Goal: Find specific page/section: Find specific page/section

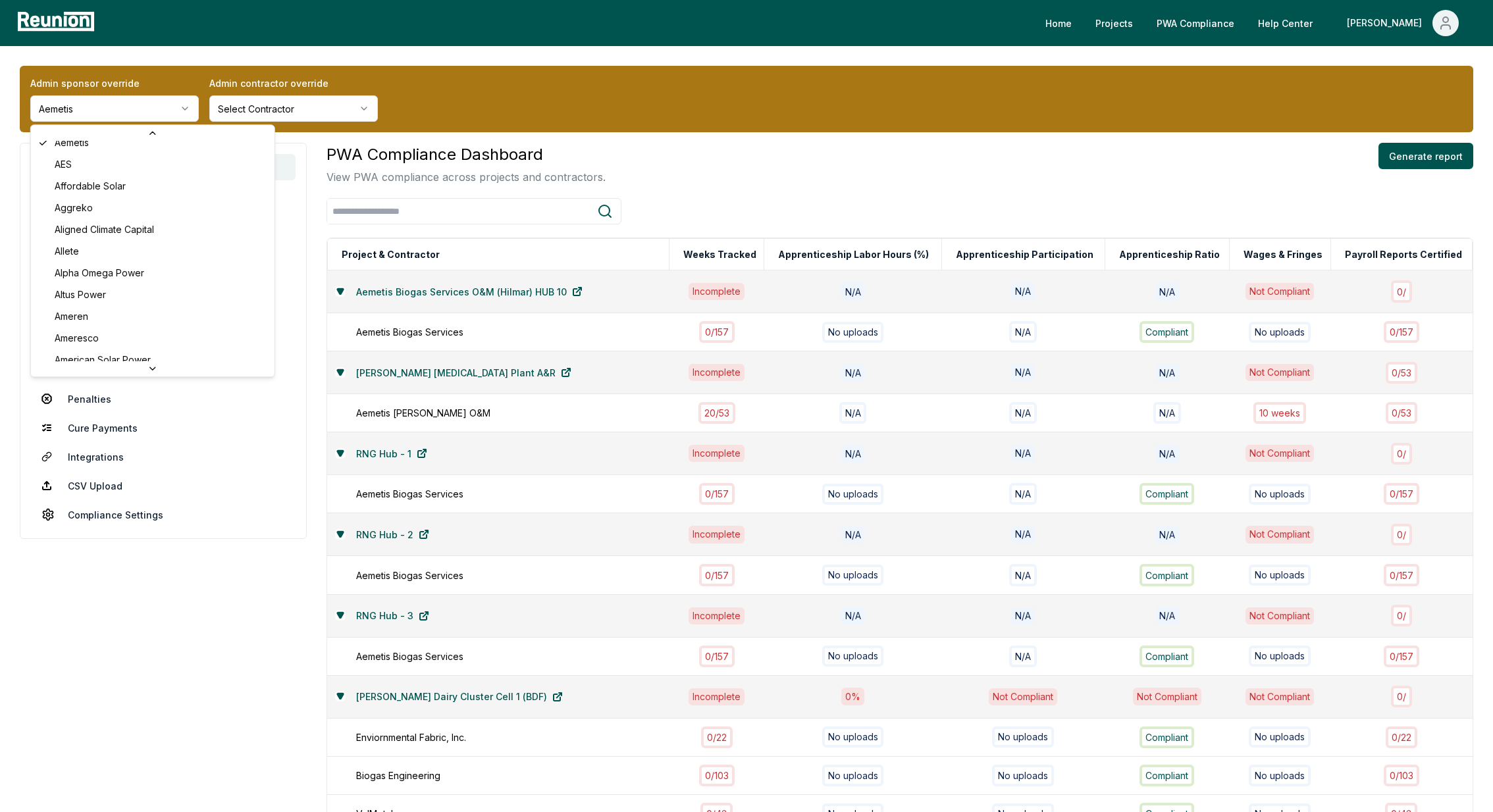
scroll to position [108, 0]
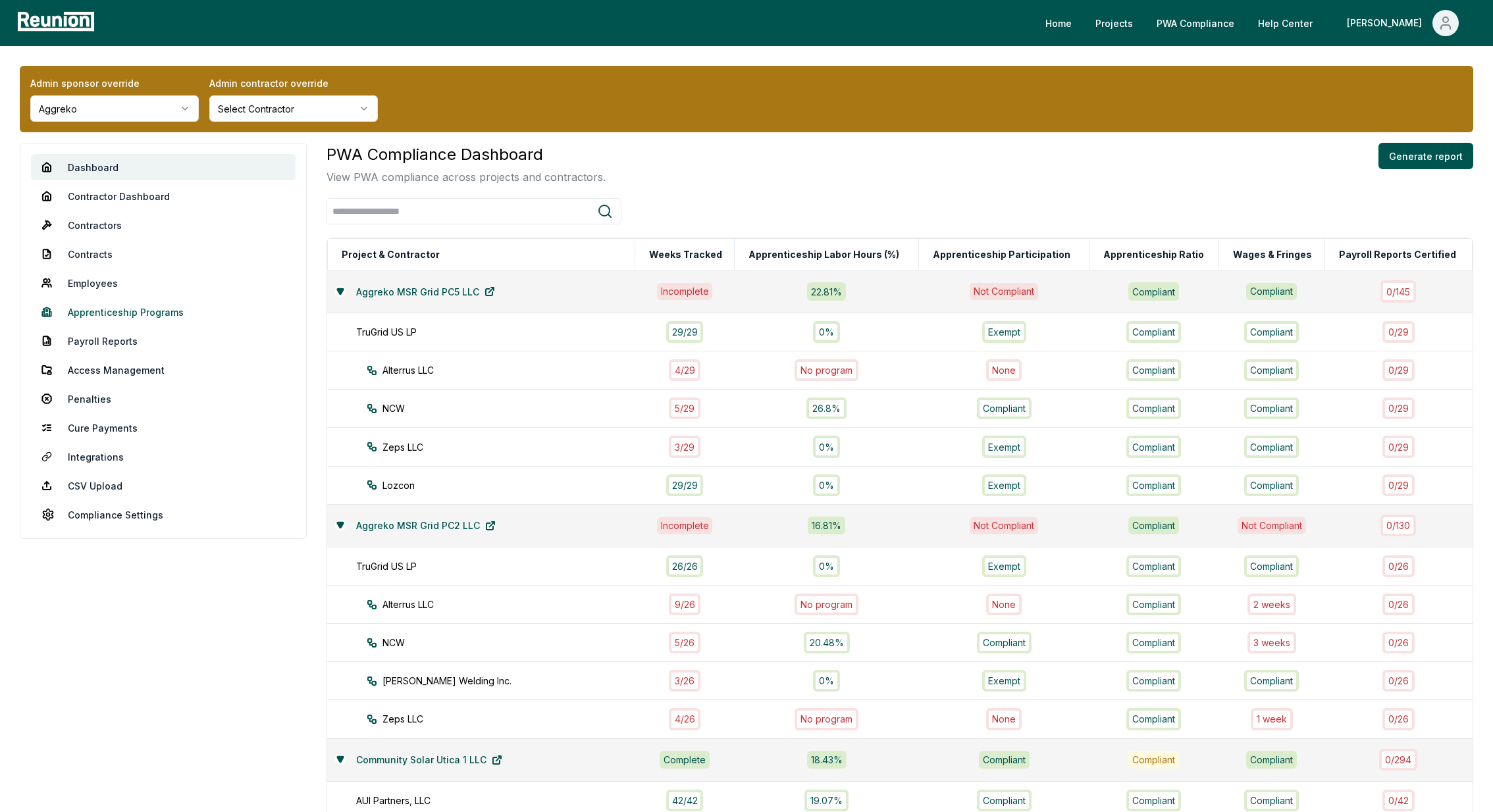
click at [97, 304] on link "Apprenticeship Programs" at bounding box center [163, 312] width 265 height 26
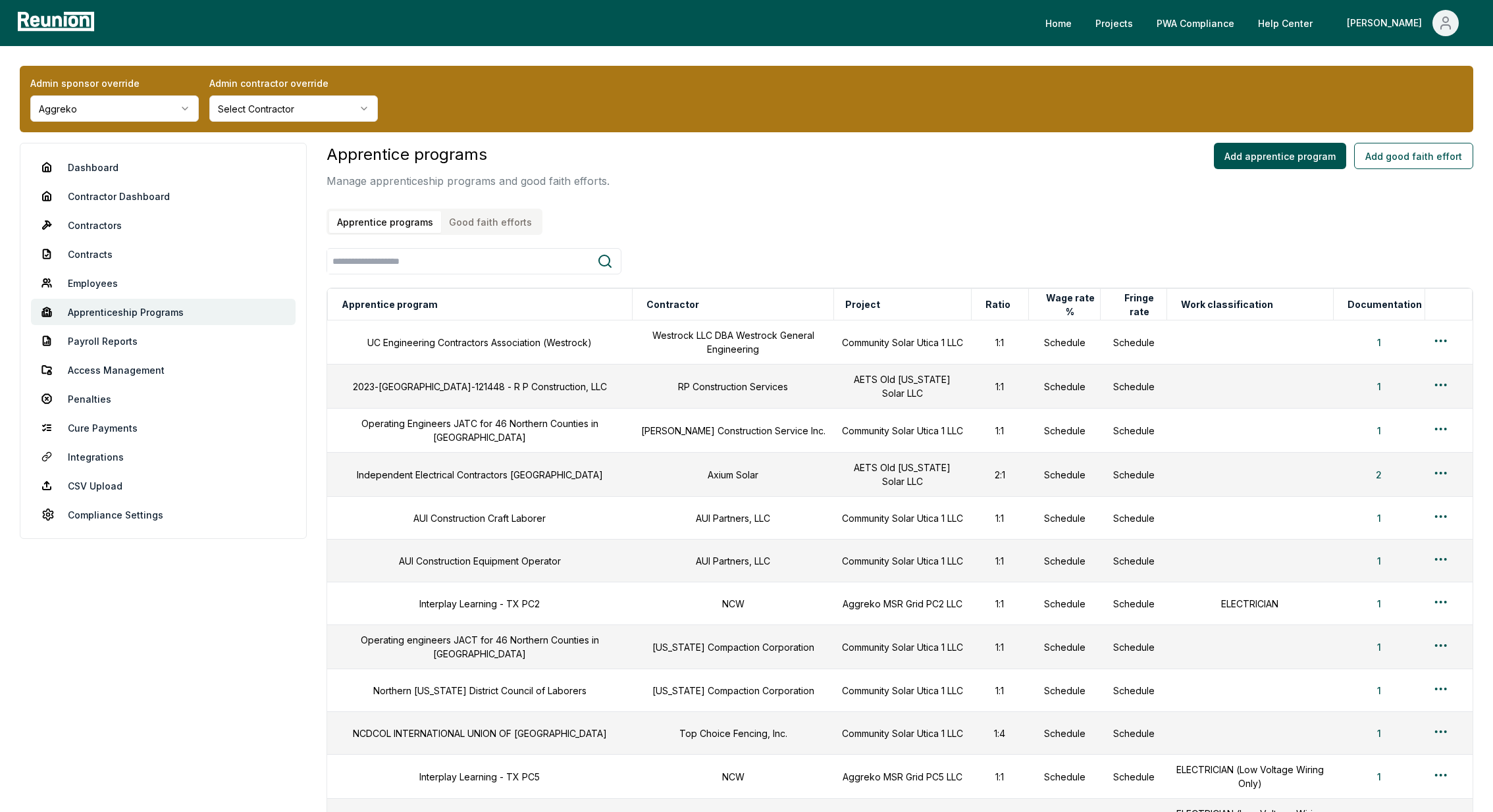
click at [506, 216] on button "Good faith efforts" at bounding box center [490, 222] width 99 height 22
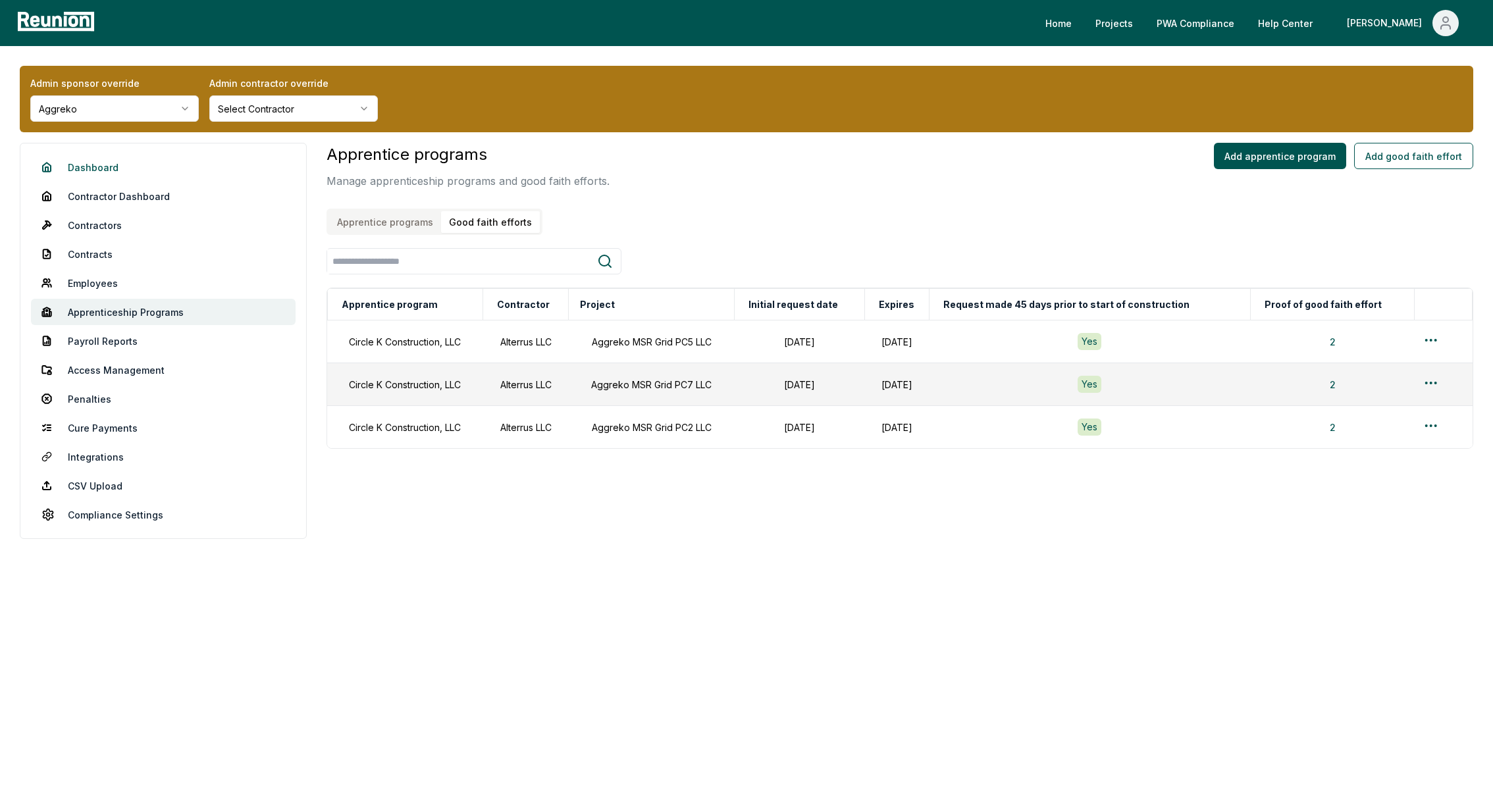
click at [100, 162] on link "Dashboard" at bounding box center [163, 168] width 265 height 26
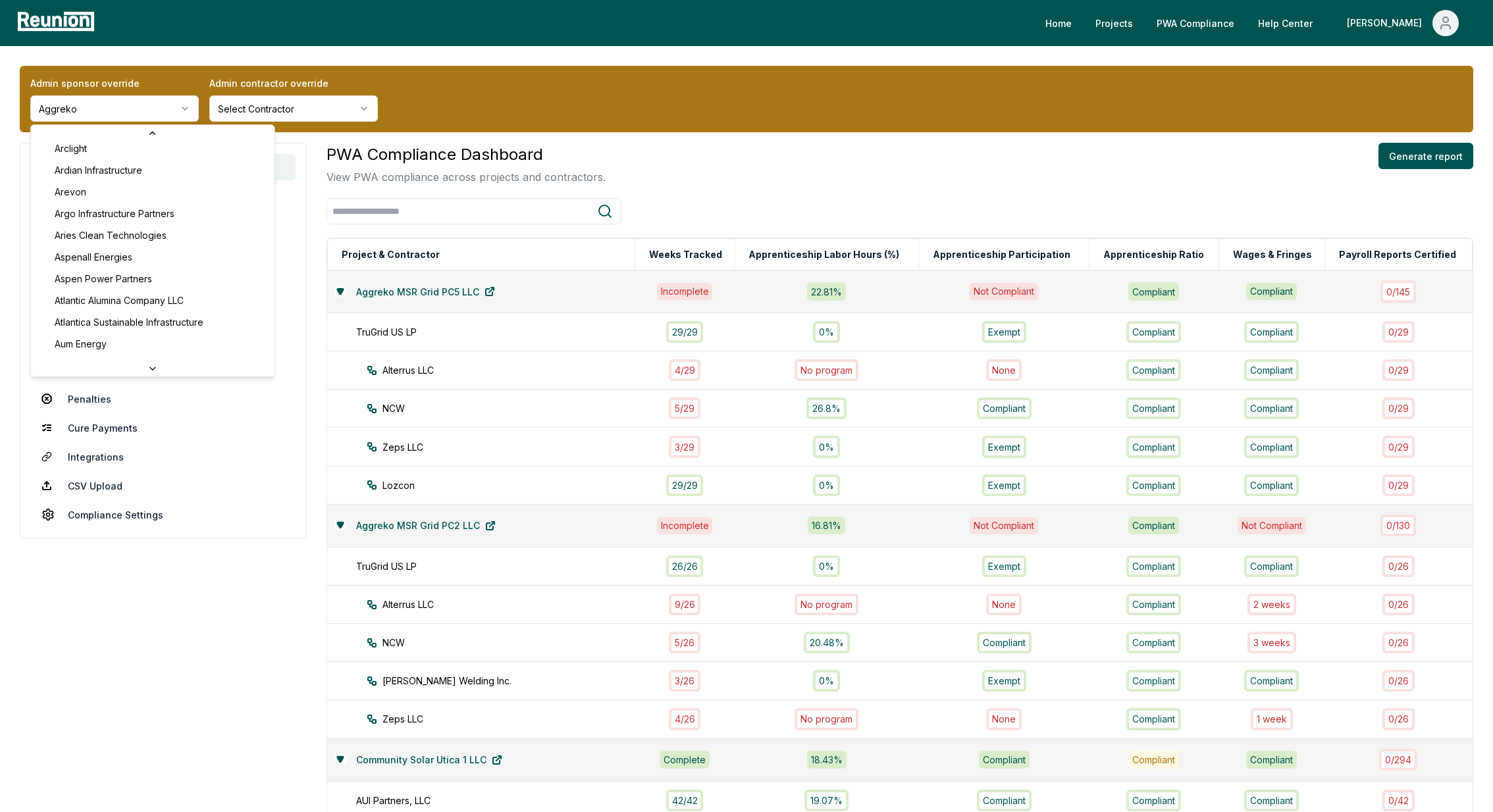
scroll to position [458, 0]
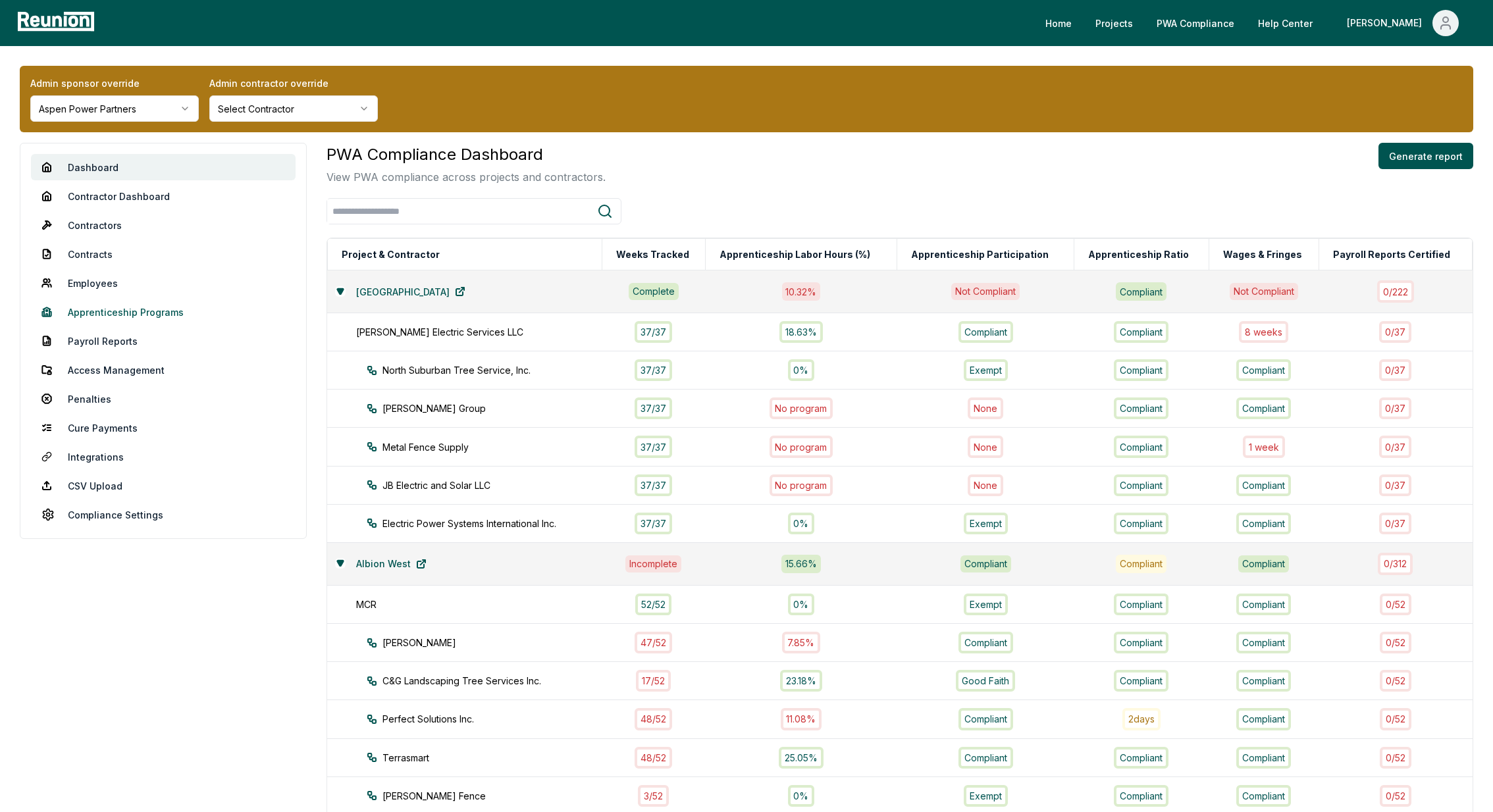
click at [85, 320] on link "Apprenticeship Programs" at bounding box center [163, 312] width 265 height 26
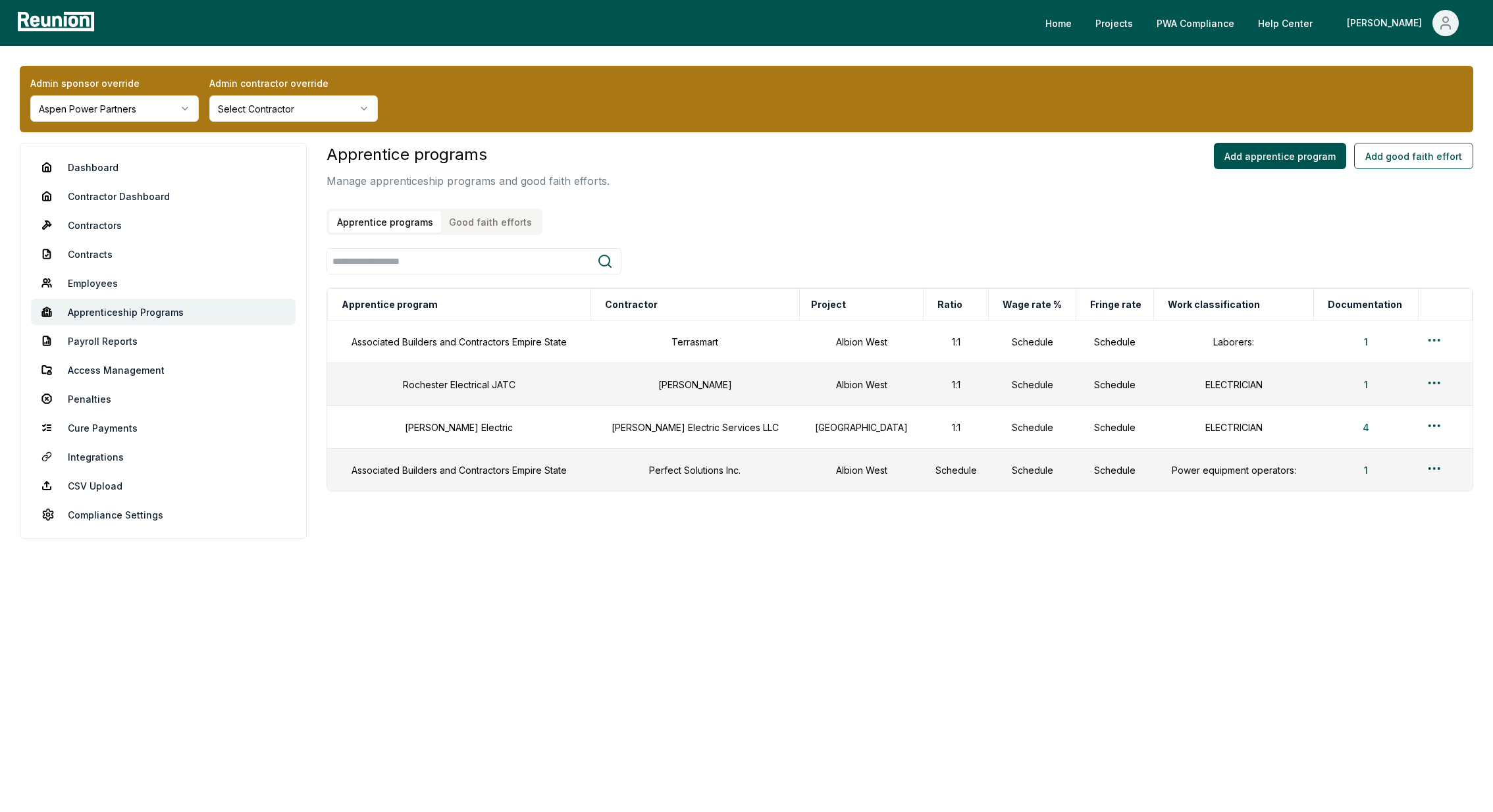
click at [499, 225] on button "Good faith efforts" at bounding box center [490, 222] width 99 height 22
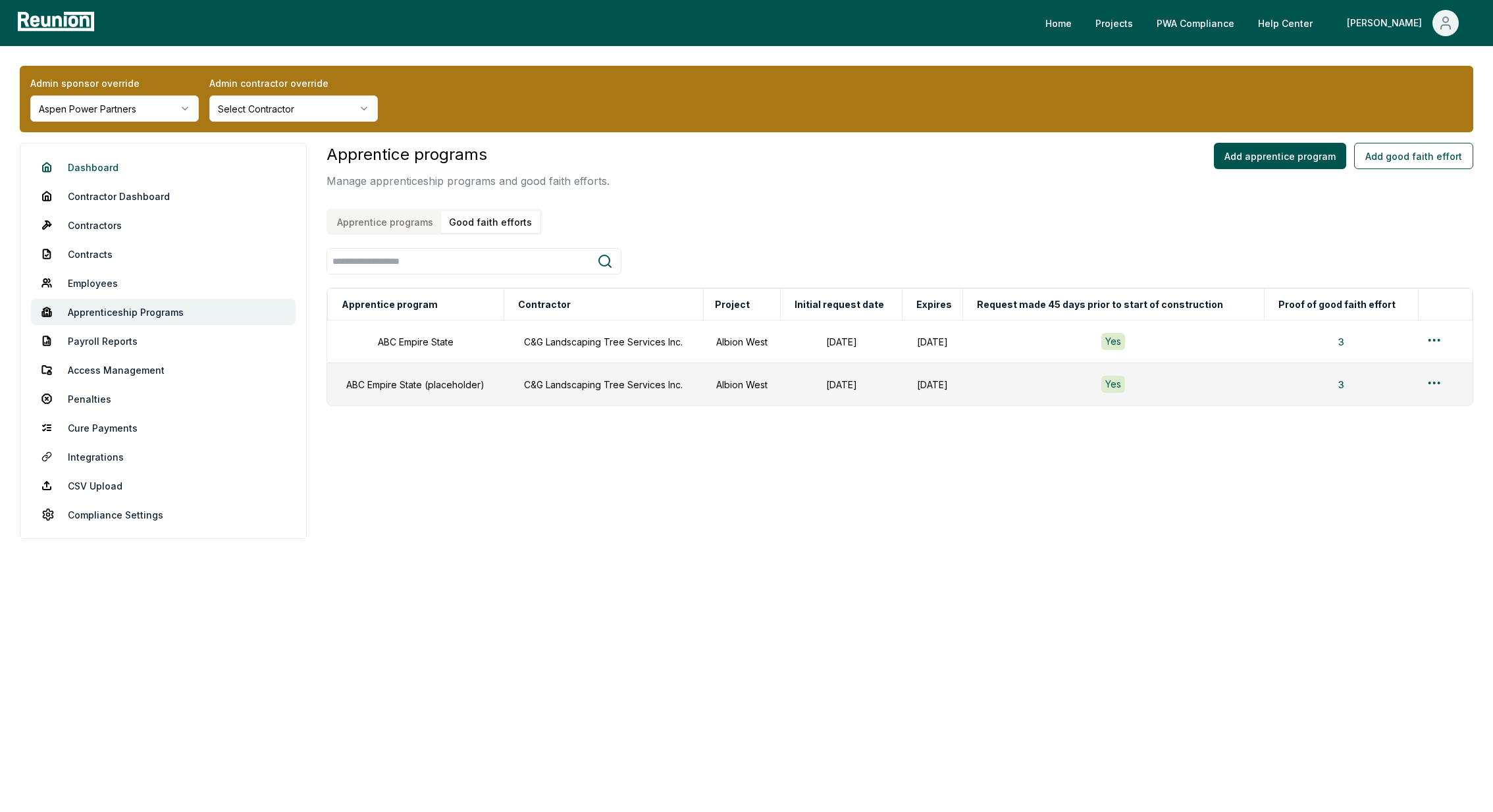
click at [104, 173] on link "Dashboard" at bounding box center [163, 168] width 265 height 26
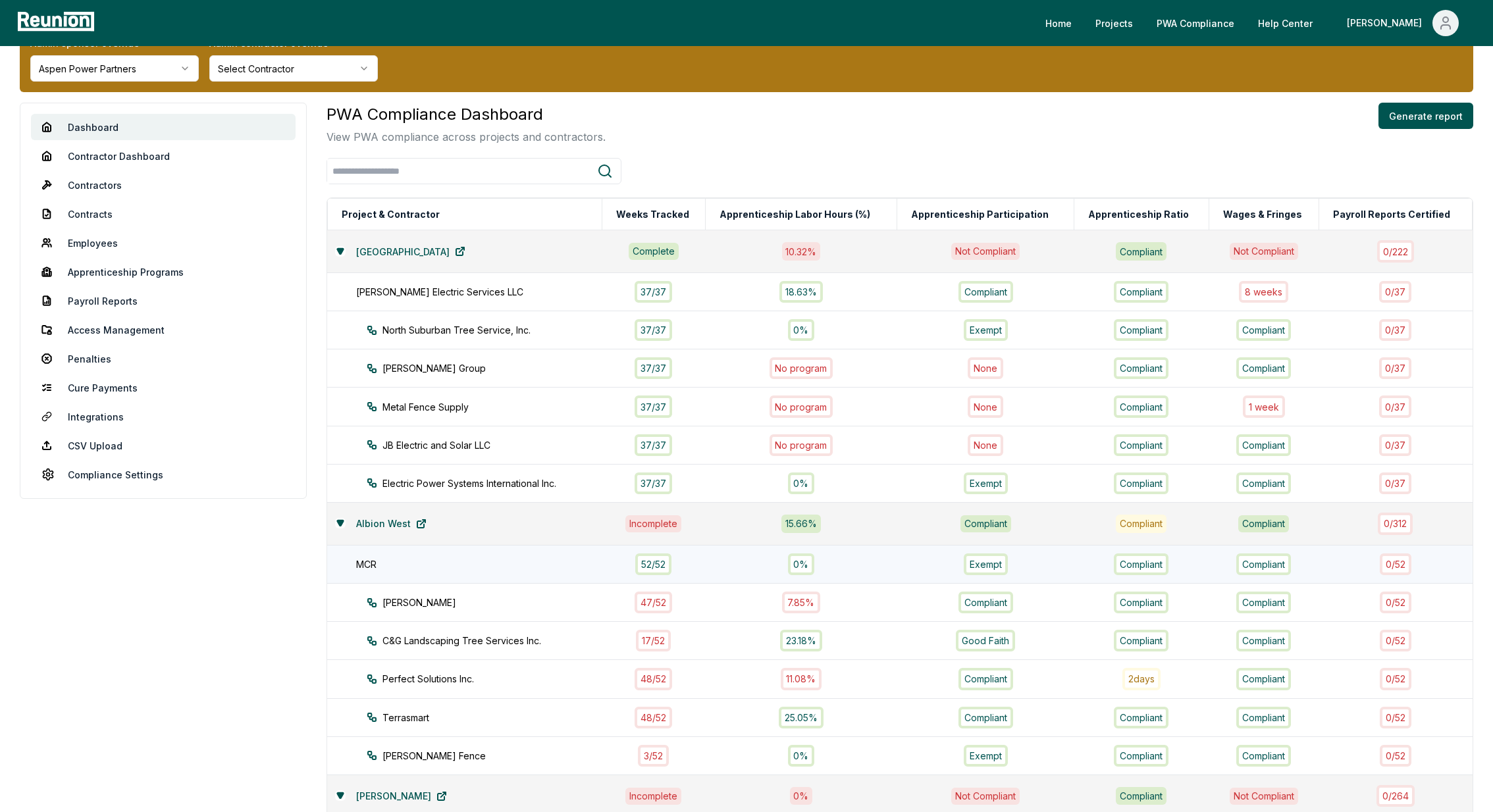
scroll to position [40, 0]
